Goal: Entertainment & Leisure: Consume media (video, audio)

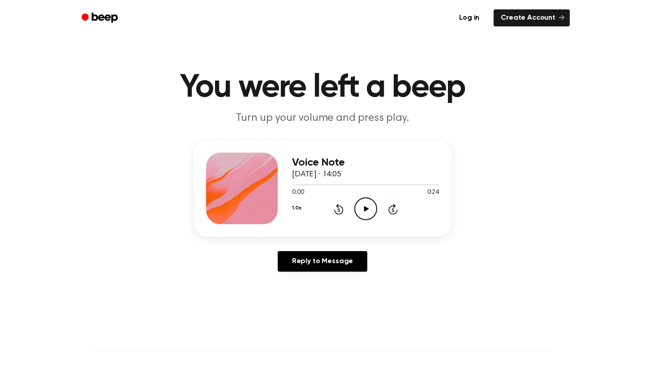
click at [368, 209] on icon "Play Audio" at bounding box center [365, 209] width 23 height 23
click at [370, 208] on icon "Play Audio" at bounding box center [365, 209] width 23 height 23
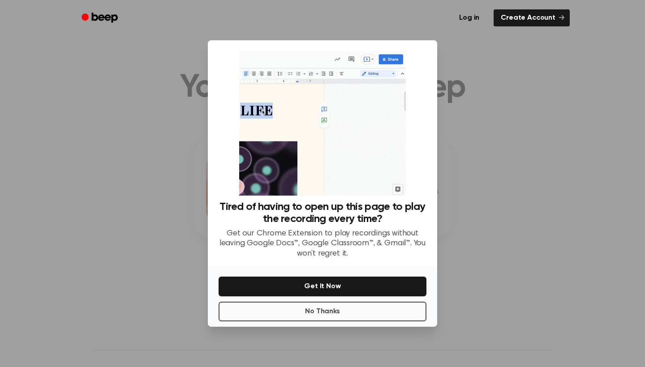
click at [322, 316] on button "No Thanks" at bounding box center [323, 312] width 208 height 20
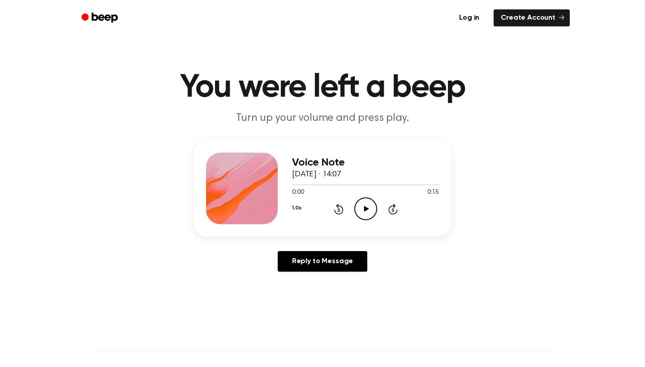
click at [366, 208] on icon at bounding box center [366, 209] width 5 height 6
click at [372, 209] on icon "Pause Audio" at bounding box center [365, 209] width 23 height 23
click at [364, 212] on icon at bounding box center [366, 209] width 5 height 6
click at [369, 208] on icon "Pause Audio" at bounding box center [365, 209] width 23 height 23
click at [360, 207] on icon "Play Audio" at bounding box center [365, 209] width 23 height 23
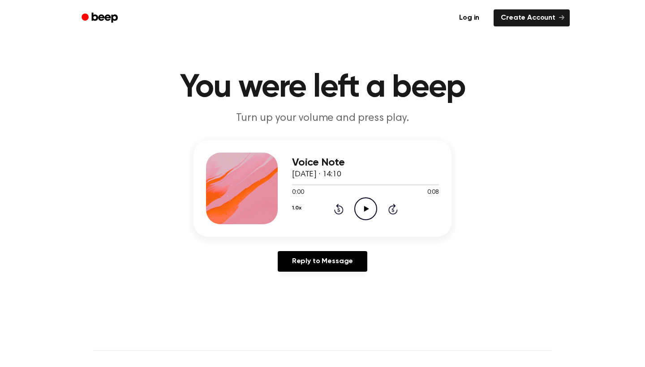
click at [365, 215] on icon "Play Audio" at bounding box center [365, 209] width 23 height 23
click at [363, 209] on icon "Play Audio" at bounding box center [365, 209] width 23 height 23
click at [373, 208] on icon "Pause Audio" at bounding box center [365, 209] width 23 height 23
click at [368, 211] on icon "Play Audio" at bounding box center [365, 209] width 23 height 23
click at [373, 210] on icon "Pause Audio" at bounding box center [365, 209] width 23 height 23
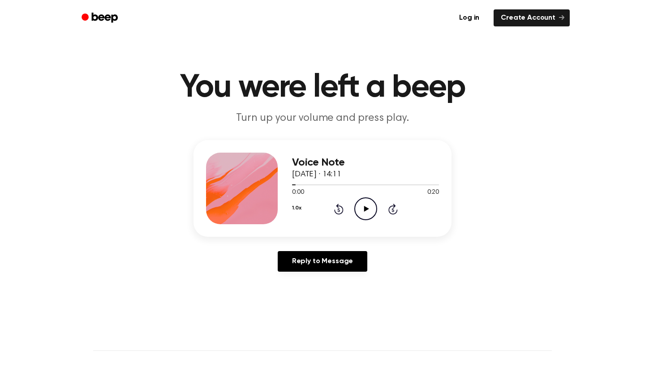
click at [373, 210] on icon "Play Audio" at bounding box center [365, 209] width 23 height 23
click at [368, 204] on icon "Play Audio" at bounding box center [365, 209] width 23 height 23
click at [363, 210] on icon "Play Audio" at bounding box center [365, 209] width 23 height 23
click at [360, 214] on icon "Play Audio" at bounding box center [365, 209] width 23 height 23
click at [375, 211] on icon "Play Audio" at bounding box center [365, 209] width 23 height 23
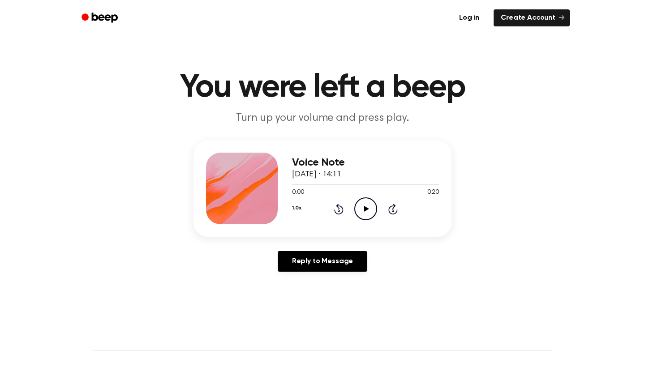
click at [363, 210] on icon "Play Audio" at bounding box center [365, 209] width 23 height 23
click at [365, 208] on icon at bounding box center [366, 209] width 5 height 6
click at [367, 209] on icon at bounding box center [366, 209] width 5 height 6
click at [365, 204] on icon "Play Audio" at bounding box center [365, 209] width 23 height 23
click at [367, 207] on icon "Play Audio" at bounding box center [365, 209] width 23 height 23
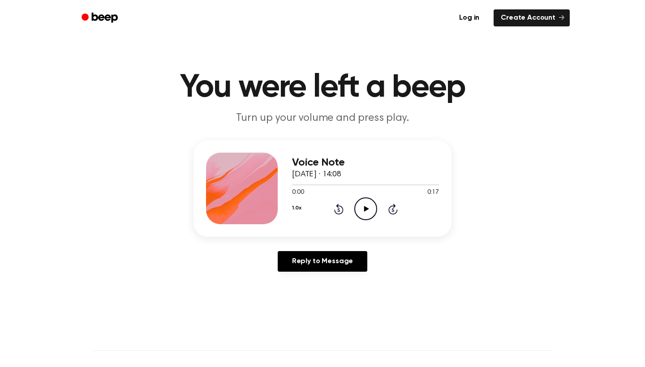
click at [367, 210] on icon at bounding box center [366, 209] width 5 height 6
click at [365, 214] on icon "Play Audio" at bounding box center [365, 209] width 23 height 23
click at [366, 210] on icon at bounding box center [366, 209] width 5 height 6
click at [369, 210] on icon "Play Audio" at bounding box center [365, 209] width 23 height 23
click at [363, 206] on icon "Play Audio" at bounding box center [365, 209] width 23 height 23
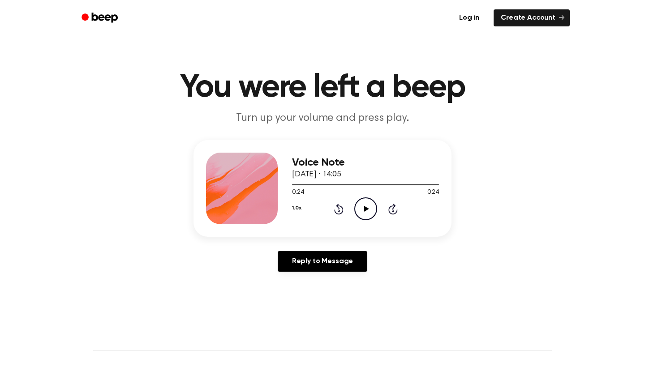
click at [362, 211] on icon "Play Audio" at bounding box center [365, 209] width 23 height 23
click at [368, 207] on icon "Play Audio" at bounding box center [365, 209] width 23 height 23
click at [363, 204] on icon "Play Audio" at bounding box center [365, 209] width 23 height 23
click at [370, 207] on icon "Play Audio" at bounding box center [365, 209] width 23 height 23
click at [374, 207] on icon "Play Audio" at bounding box center [365, 209] width 23 height 23
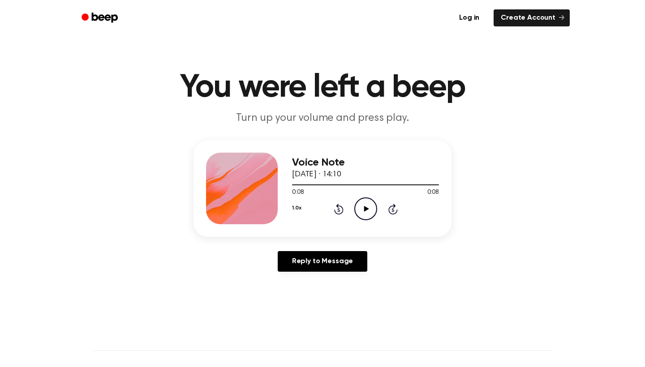
click at [362, 214] on icon "Play Audio" at bounding box center [365, 209] width 23 height 23
click at [364, 211] on icon "Play Audio" at bounding box center [365, 209] width 23 height 23
click at [368, 204] on icon "Pause Audio" at bounding box center [365, 209] width 23 height 23
click at [361, 212] on icon "Play Audio" at bounding box center [365, 209] width 23 height 23
